Goal: Task Accomplishment & Management: Manage account settings

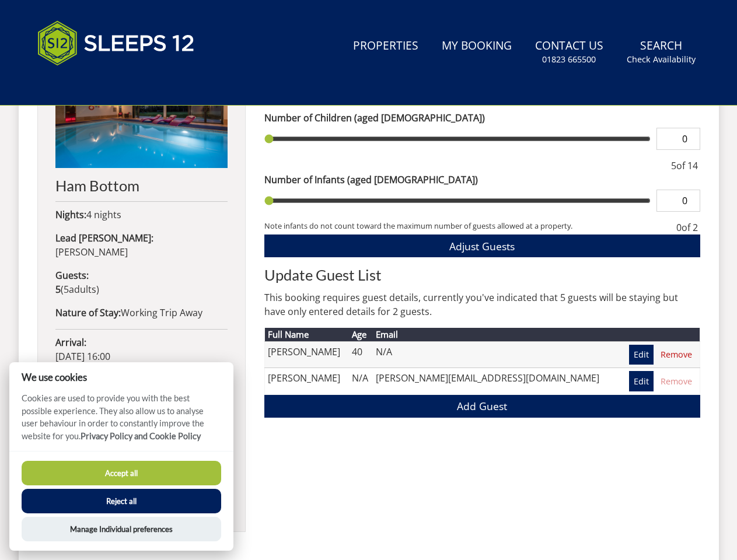
scroll to position [540, 0]
click at [368, 280] on h2 "Update Guest List" at bounding box center [482, 275] width 436 height 16
click at [662, 52] on link "Search Check Availability" at bounding box center [661, 52] width 78 height 38
click at [482, 246] on span "Adjust Guests" at bounding box center [481, 246] width 65 height 14
click at [676, 125] on label "Number of Children (aged [DEMOGRAPHIC_DATA])" at bounding box center [482, 118] width 436 height 14
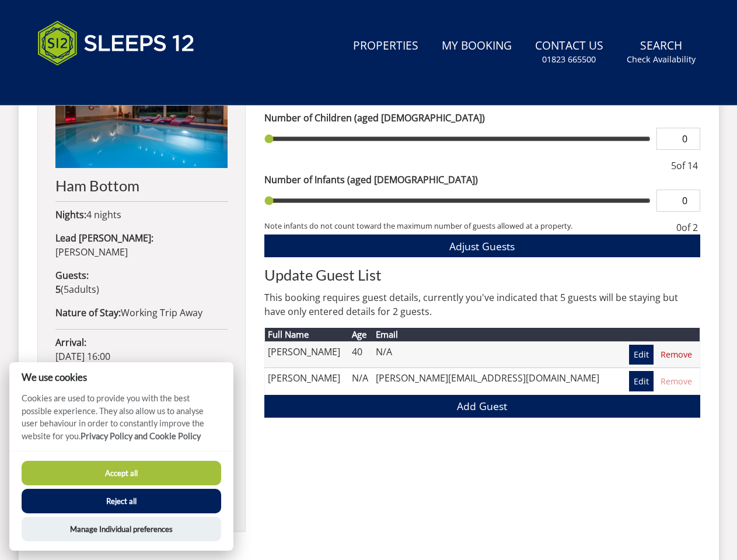
click at [676, 150] on input "0" at bounding box center [679, 139] width 44 height 22
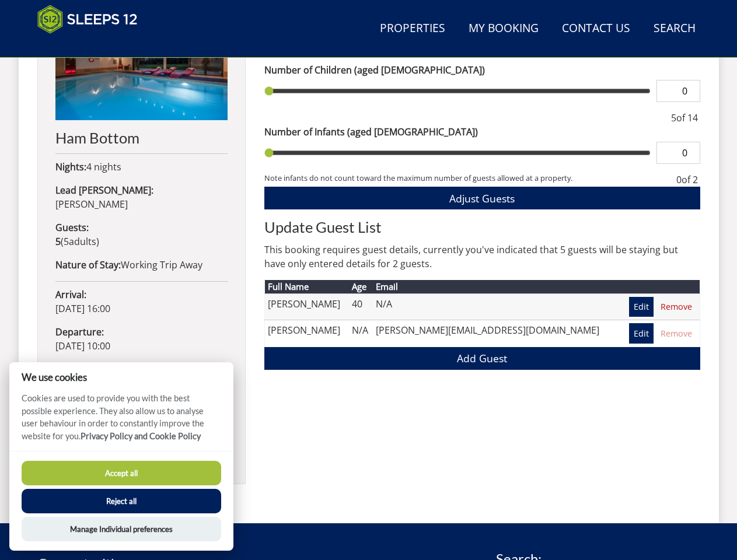
click at [121, 473] on button "Accept all" at bounding box center [122, 473] width 200 height 25
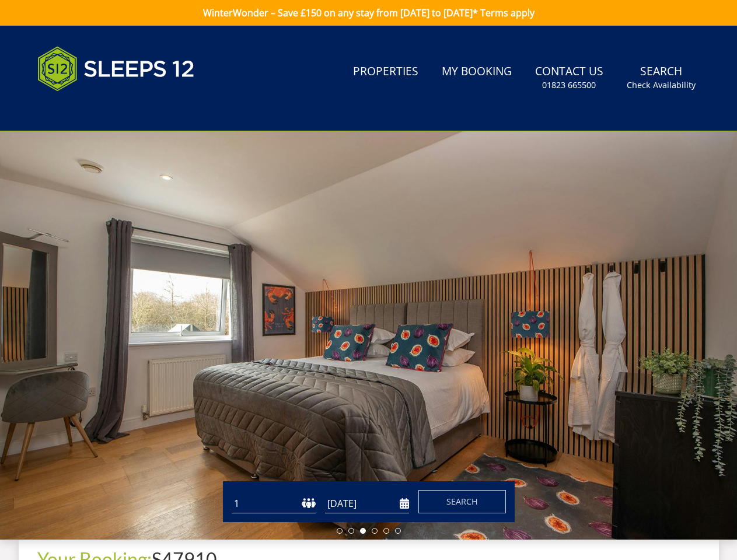
click at [121, 504] on button "Reject all" at bounding box center [122, 516] width 200 height 25
click at [121, 529] on div at bounding box center [368, 335] width 737 height 409
